Goal: Information Seeking & Learning: Learn about a topic

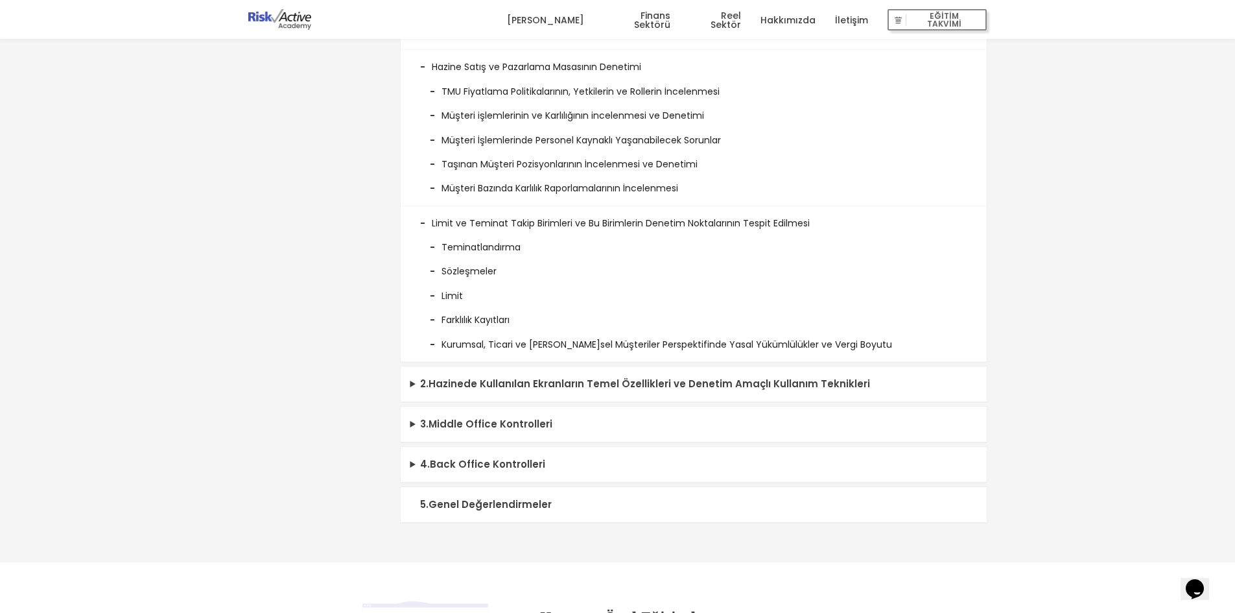
scroll to position [2187, 0]
click at [527, 502] on summary "5 . Genel Değerlendirmeler" at bounding box center [694, 504] width 586 height 36
click at [524, 466] on summary "4 . Back Office Kontrolleri" at bounding box center [694, 464] width 586 height 36
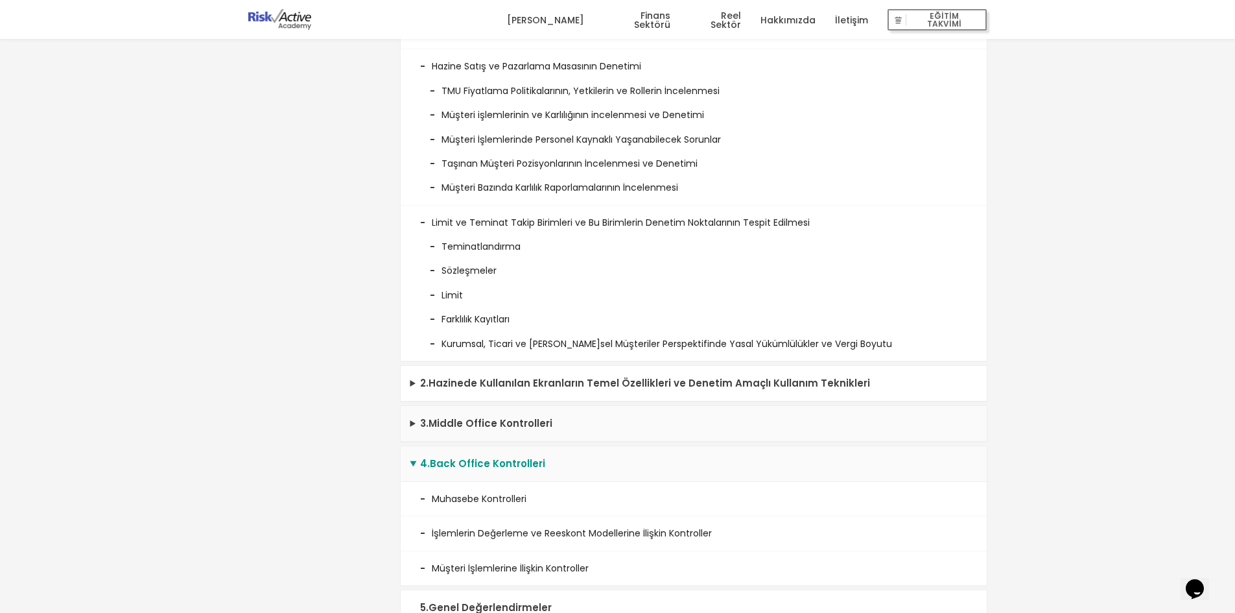
click at [530, 432] on summary "3 . Middle Office Kontrolleri" at bounding box center [694, 424] width 586 height 36
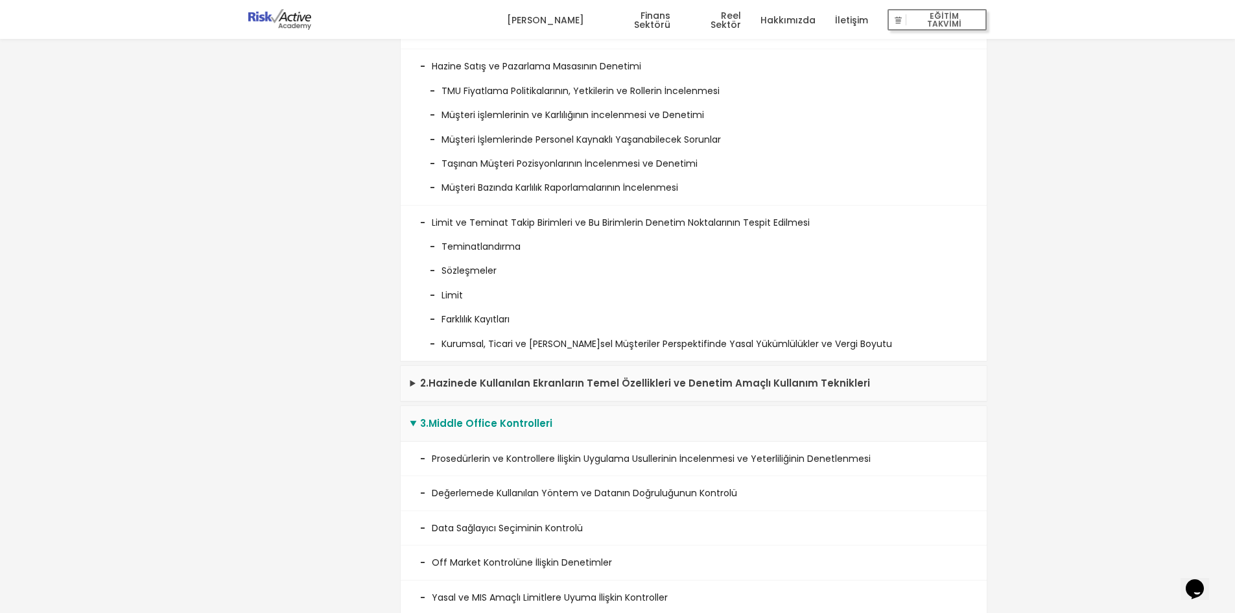
click at [535, 380] on summary "2 . Hazinede Kullanılan Ekranların Temel Özellikleri ve Denetim Amaçlı Kullanım…" at bounding box center [694, 384] width 586 height 36
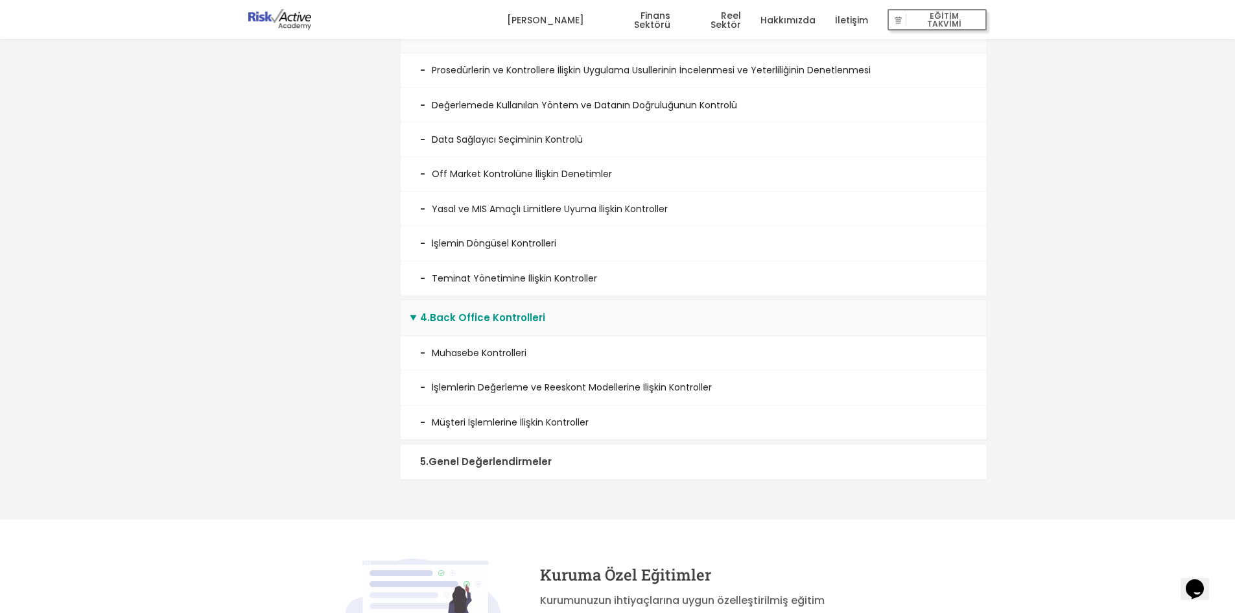
scroll to position [3160, 0]
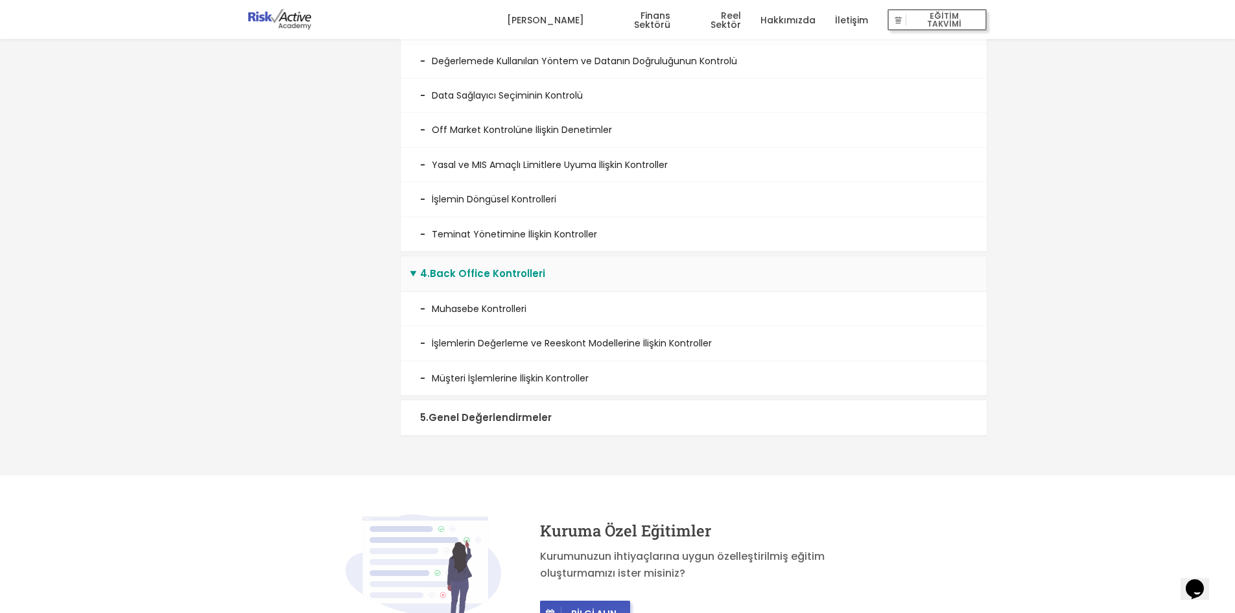
drag, startPoint x: 506, startPoint y: 388, endPoint x: 490, endPoint y: 407, distance: 24.4
click at [502, 394] on li "Müşteri İşlemlerine İlişkin Kontroller" at bounding box center [694, 378] width 586 height 34
click at [475, 421] on summary "5 . Genel Değerlendirmeler" at bounding box center [694, 418] width 586 height 36
click at [491, 421] on summary "5 . Genel Değerlendirmeler" at bounding box center [694, 418] width 586 height 36
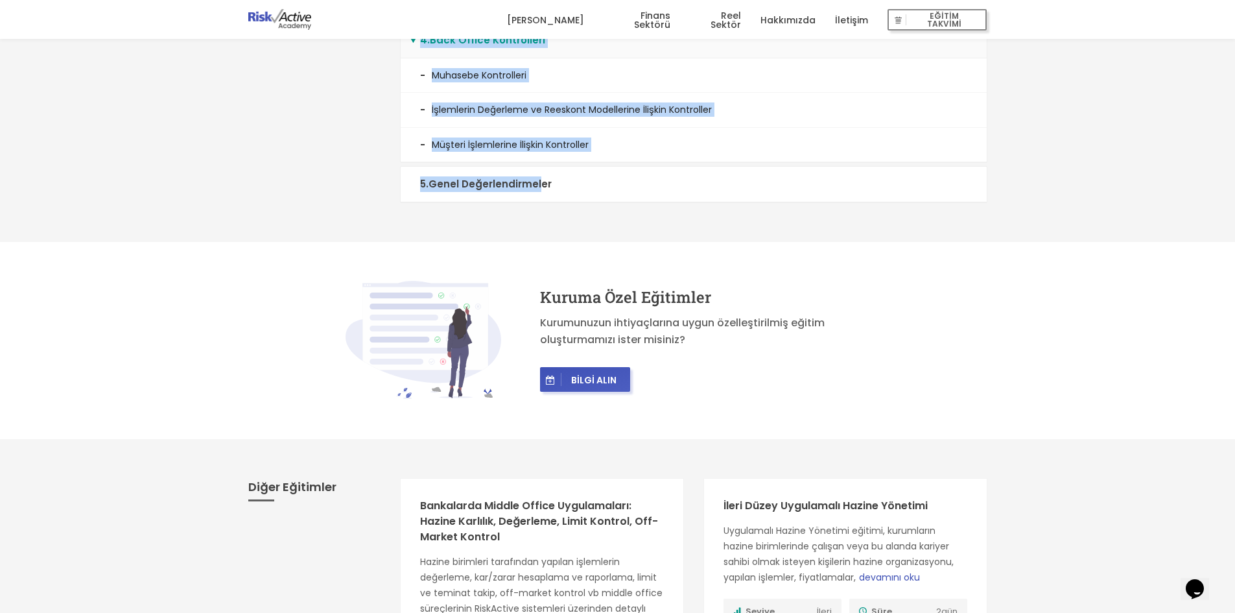
scroll to position [3177, 0]
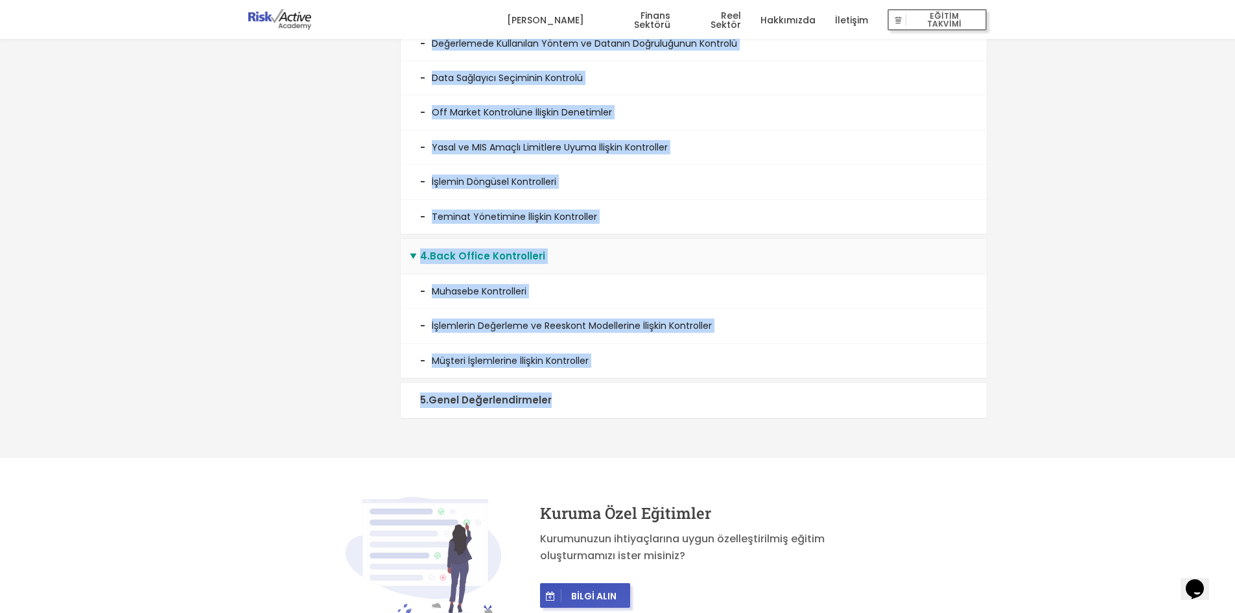
drag, startPoint x: 409, startPoint y: 220, endPoint x: 589, endPoint y: 431, distance: 277.4
copy div "7 . Loremipsum Dolors Ametconse Adipis, Elitseddoeius, Temporinci Utlabor et Do…"
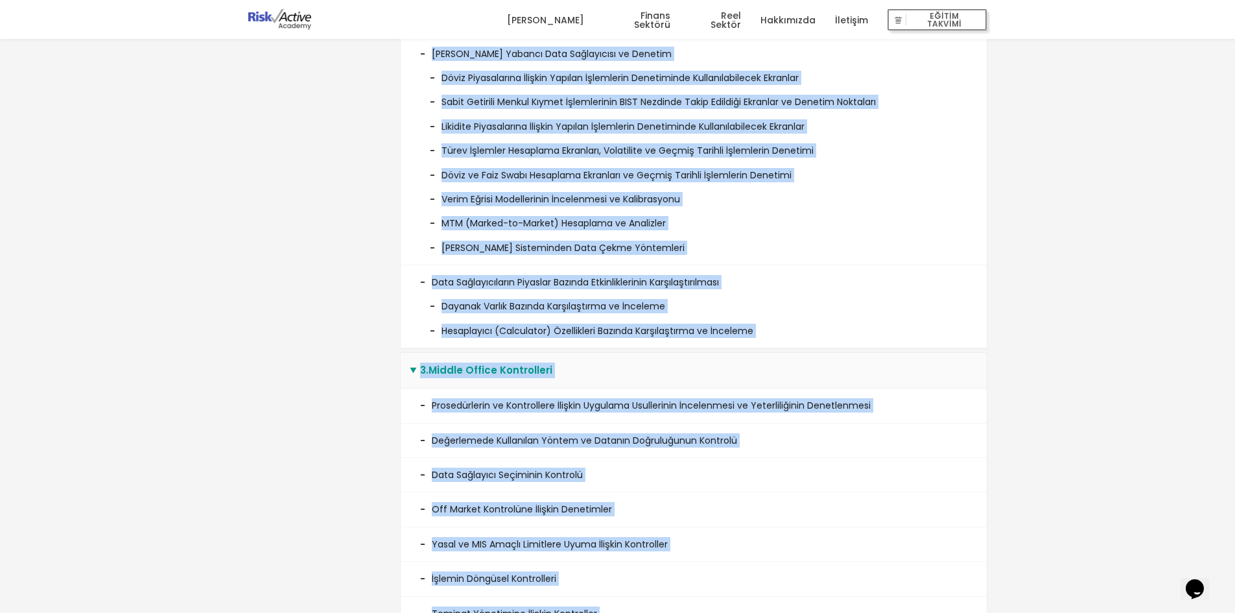
scroll to position [0, 0]
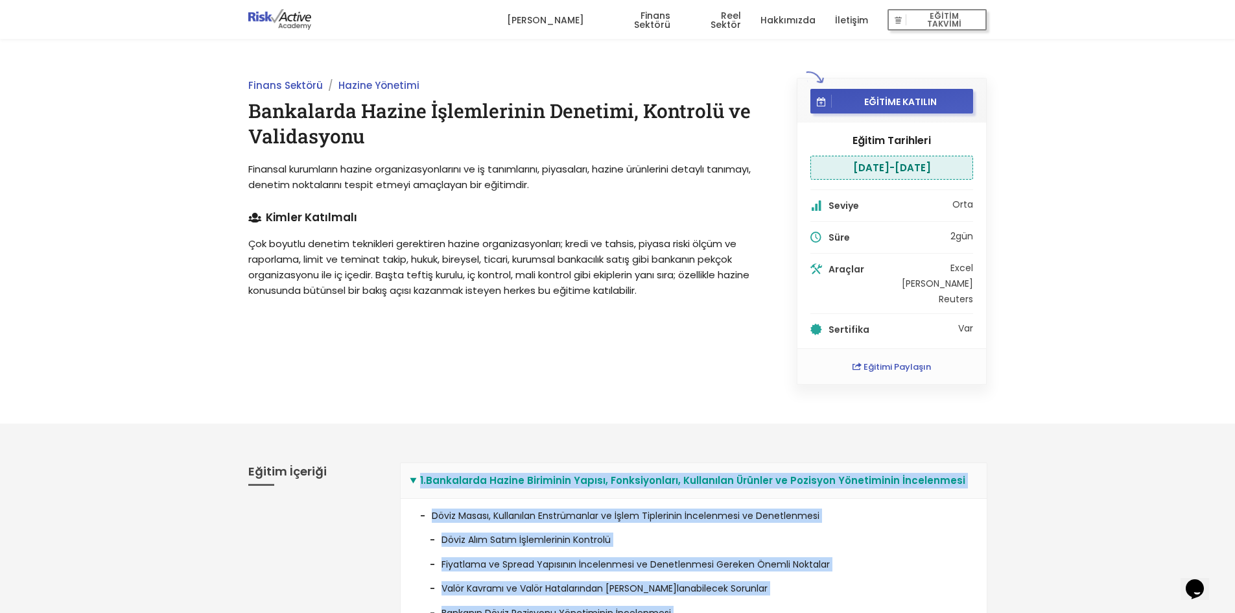
drag, startPoint x: 1004, startPoint y: 314, endPoint x: 978, endPoint y: -56, distance: 371.1
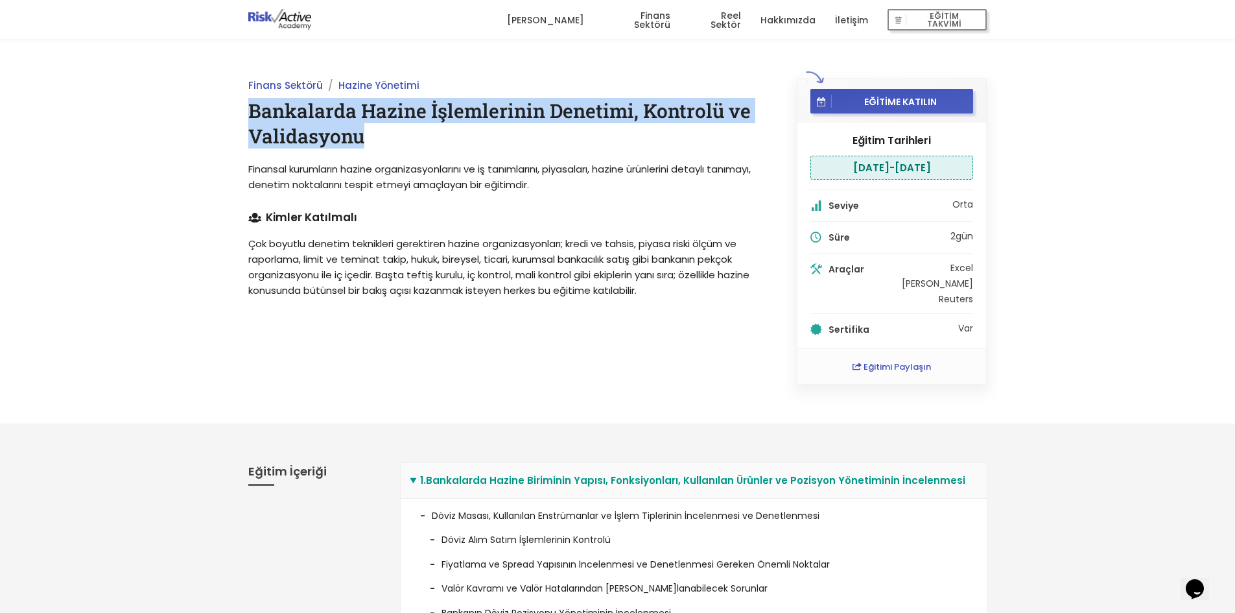
drag, startPoint x: 342, startPoint y: 136, endPoint x: 249, endPoint y: 109, distance: 96.6
click at [249, 109] on h1 "Bankalarda Hazine İşlemlerinin Denetimi, Kontrolü ve Validasyonu" at bounding box center [507, 123] width 519 height 51
copy h1 "Bankalarda Hazine İşlemlerinin Denetimi, Kontrolü ve Validasyonu"
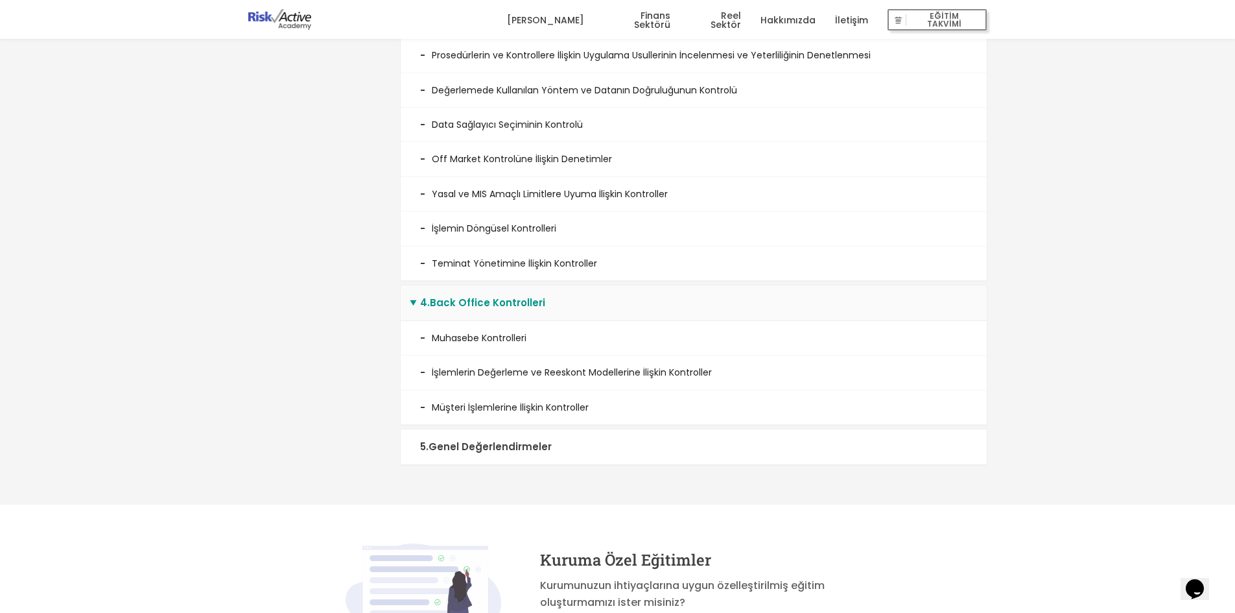
scroll to position [3133, 0]
click at [521, 450] on summary "5 . Genel Değerlendirmeler" at bounding box center [694, 445] width 586 height 36
